Goal: Information Seeking & Learning: Learn about a topic

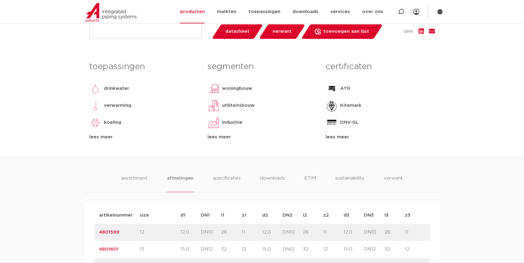
scroll to position [110, 0]
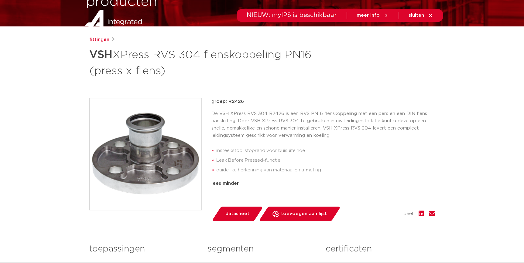
scroll to position [138, 0]
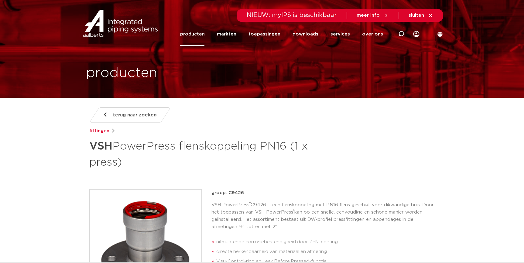
click at [203, 35] on link "producten" at bounding box center [192, 33] width 25 height 23
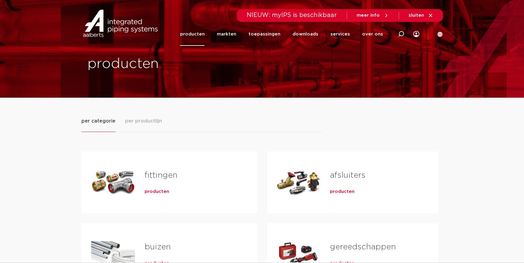
click at [158, 192] on span "producten" at bounding box center [156, 192] width 25 height 6
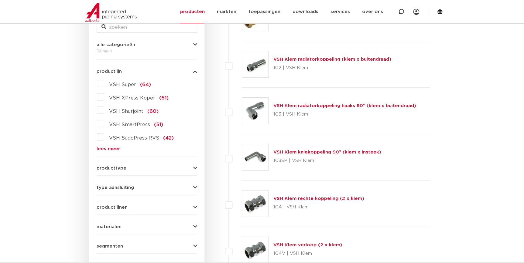
scroll to position [138, 0]
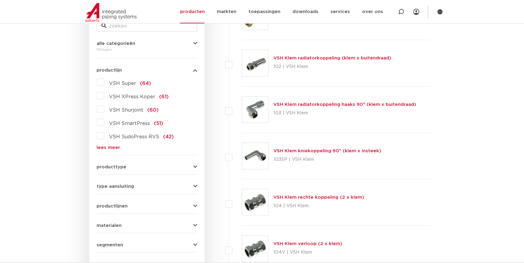
click at [115, 146] on link "lees meer" at bounding box center [147, 147] width 100 height 5
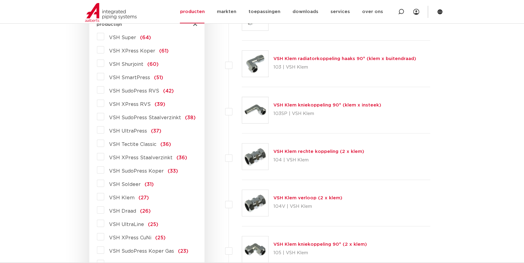
scroll to position [193, 0]
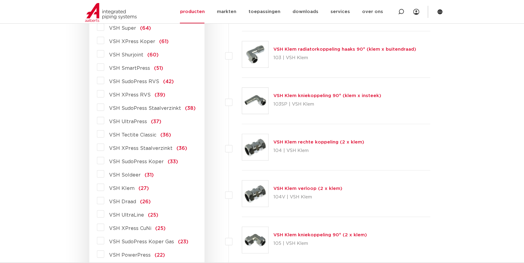
click at [119, 177] on span "VSH Soldeer" at bounding box center [125, 175] width 32 height 5
click at [0, 0] on input "VSH Soldeer (31)" at bounding box center [0, 0] width 0 height 0
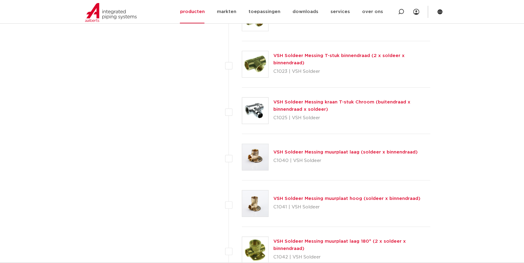
scroll to position [883, 0]
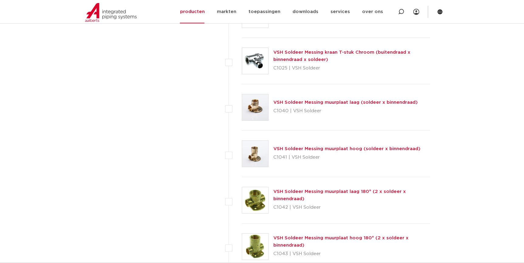
click at [341, 104] on link "VSH Soldeer Messing muurplaat laag (soldeer x binnendraad)" at bounding box center [345, 102] width 144 height 5
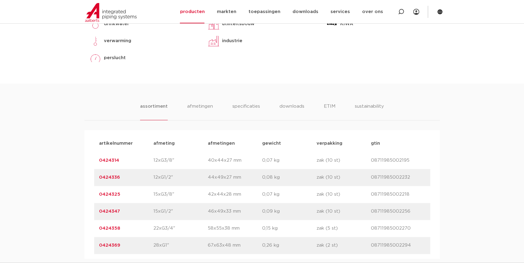
scroll to position [386, 0]
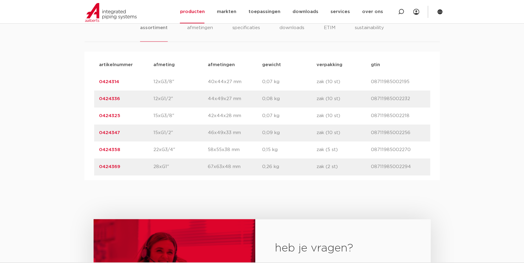
drag, startPoint x: 120, startPoint y: 117, endPoint x: 65, endPoint y: 124, distance: 55.9
click at [65, 124] on div "assortiment afmetingen specificaties downloads ETIM sustainability assortiment …" at bounding box center [262, 92] width 524 height 175
copy link "0424325"
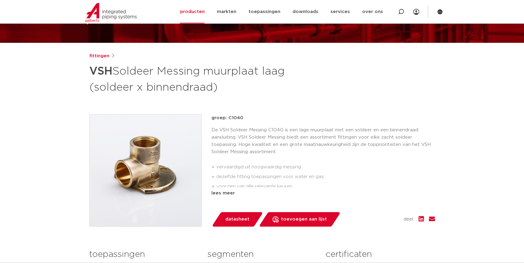
scroll to position [248, 0]
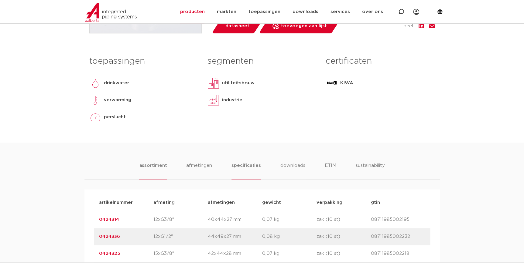
click at [242, 165] on li "specificaties" at bounding box center [245, 170] width 29 height 17
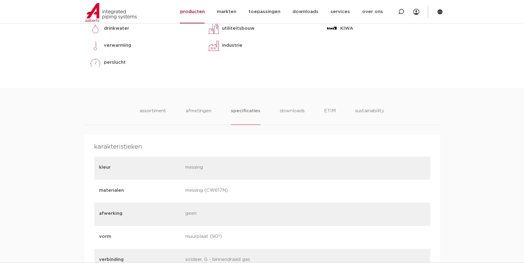
scroll to position [303, 0]
drag, startPoint x: 226, startPoint y: 188, endPoint x: 206, endPoint y: 197, distance: 21.8
click at [206, 197] on div "materialen messing (CW617N)" at bounding box center [262, 190] width 336 height 23
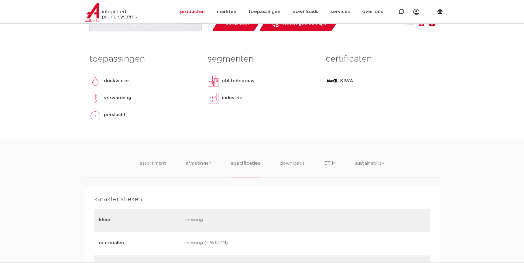
scroll to position [138, 0]
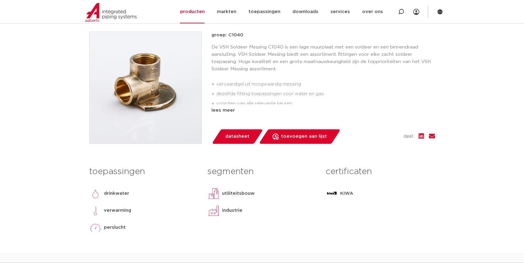
click at [131, 58] on img at bounding box center [146, 88] width 112 height 112
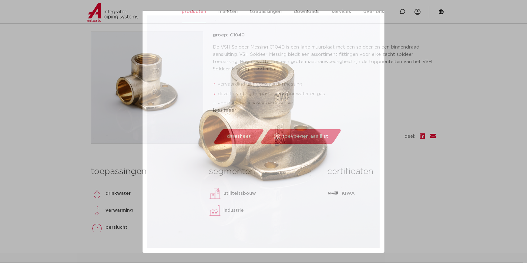
click at [433, 110] on div at bounding box center [263, 131] width 527 height 263
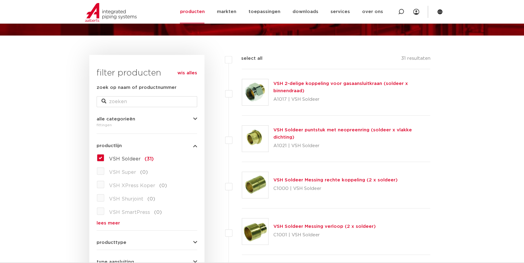
scroll to position [27, 0]
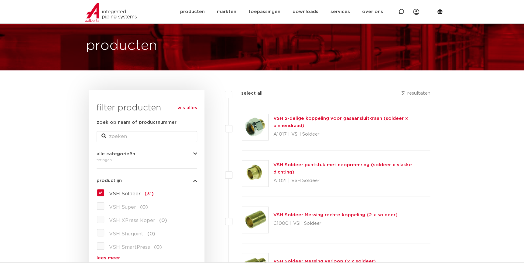
click at [195, 14] on link "producten" at bounding box center [192, 11] width 25 height 23
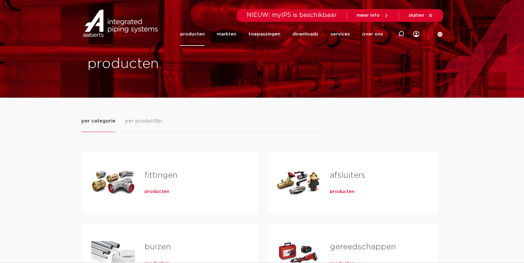
click at [153, 191] on span "producten" at bounding box center [156, 192] width 25 height 6
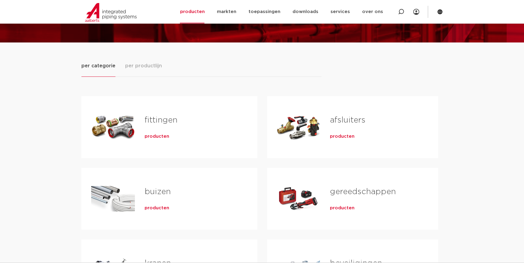
scroll to position [55, 0]
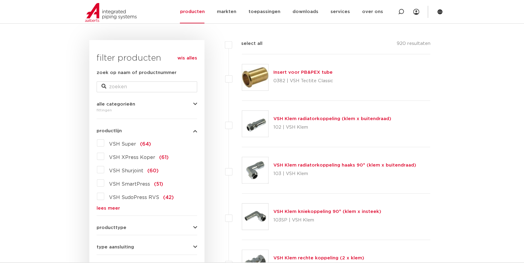
scroll to position [110, 0]
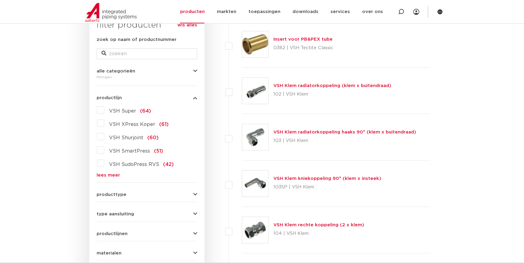
click at [113, 177] on link "lees meer" at bounding box center [147, 175] width 100 height 5
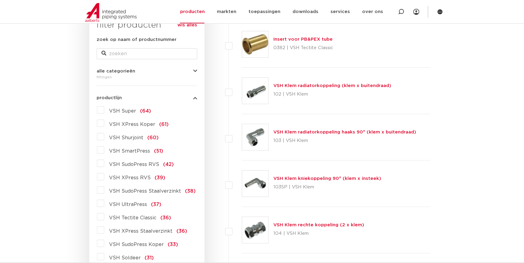
click at [135, 178] on span "VSH XPress RVS" at bounding box center [130, 177] width 42 height 5
click at [0, 0] on input "VSH XPress RVS (39)" at bounding box center [0, 0] width 0 height 0
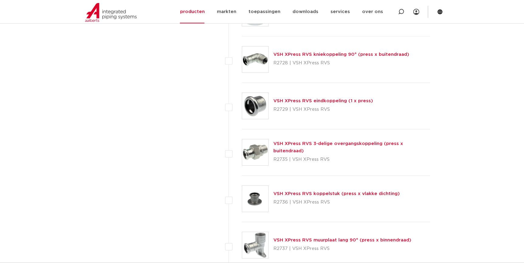
scroll to position [1241, 0]
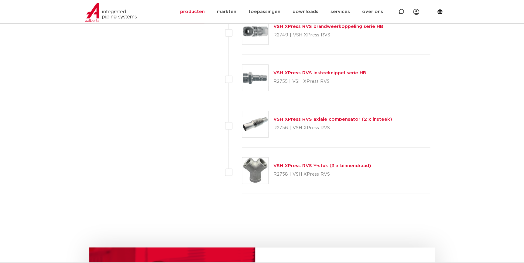
scroll to position [1793, 0]
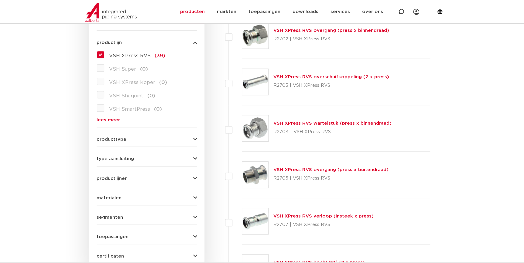
scroll to position [83, 0]
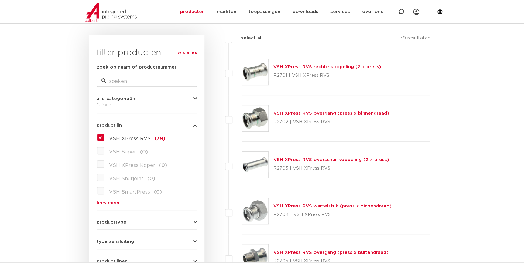
click at [355, 137] on div "VSH XPress RVS overgang (press x binnendraad) R2702 | VSH XPress RVS" at bounding box center [336, 118] width 188 height 46
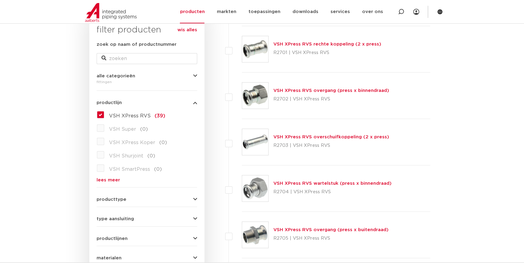
scroll to position [138, 0]
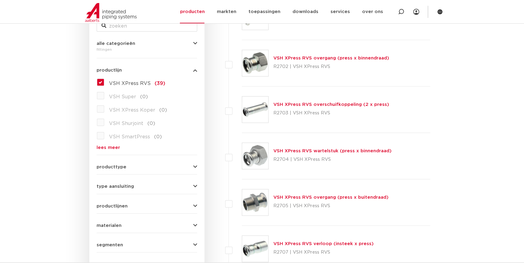
click at [310, 153] on link "VSH XPress RVS wartelstuk (press x binnendraad)" at bounding box center [332, 151] width 118 height 5
